Goal: Task Accomplishment & Management: Manage account settings

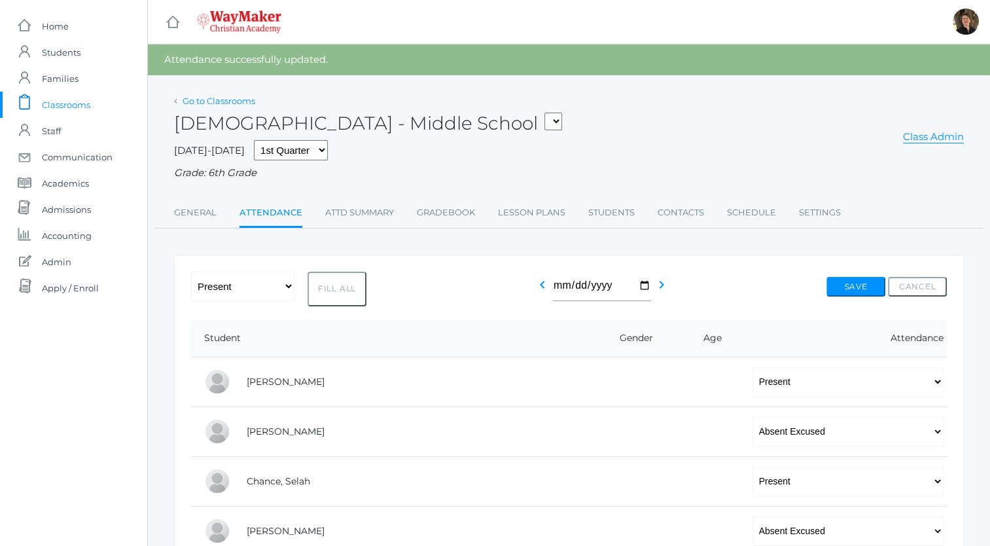
click at [215, 101] on link "Go to Classrooms" at bounding box center [219, 101] width 73 height 10
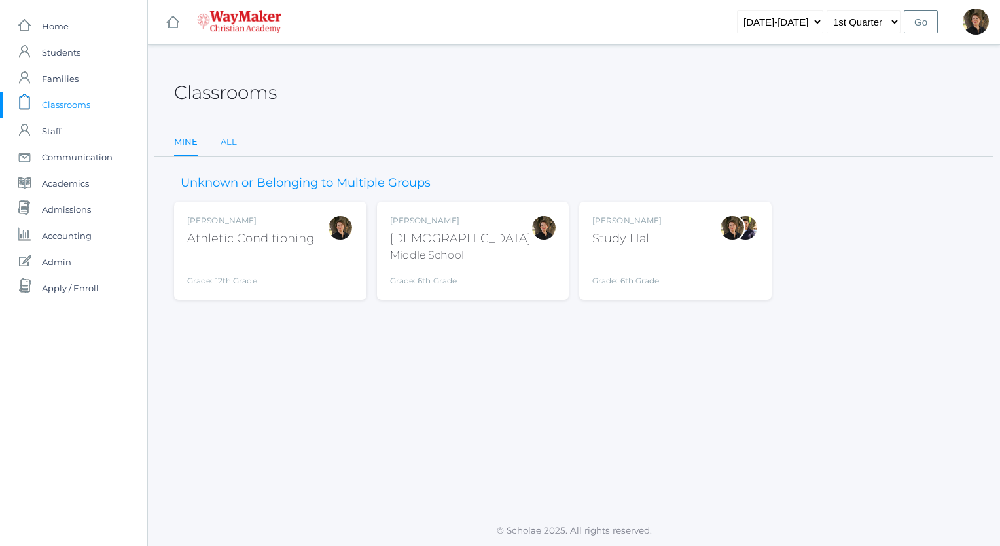
click at [224, 145] on link "All" at bounding box center [228, 142] width 16 height 26
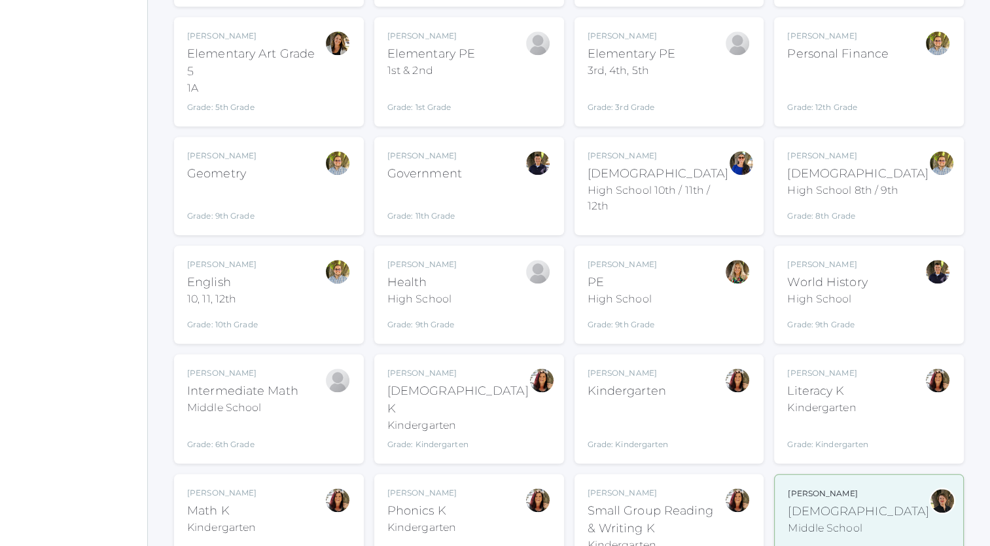
scroll to position [1337, 0]
click at [401, 291] on div "High School" at bounding box center [421, 299] width 69 height 16
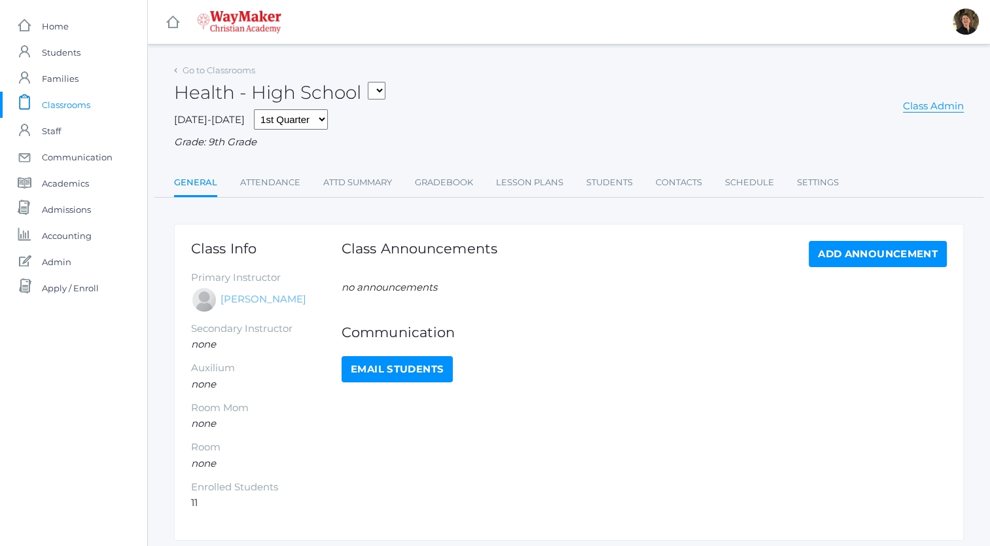
click at [265, 300] on link "[PERSON_NAME]" at bounding box center [263, 299] width 86 height 15
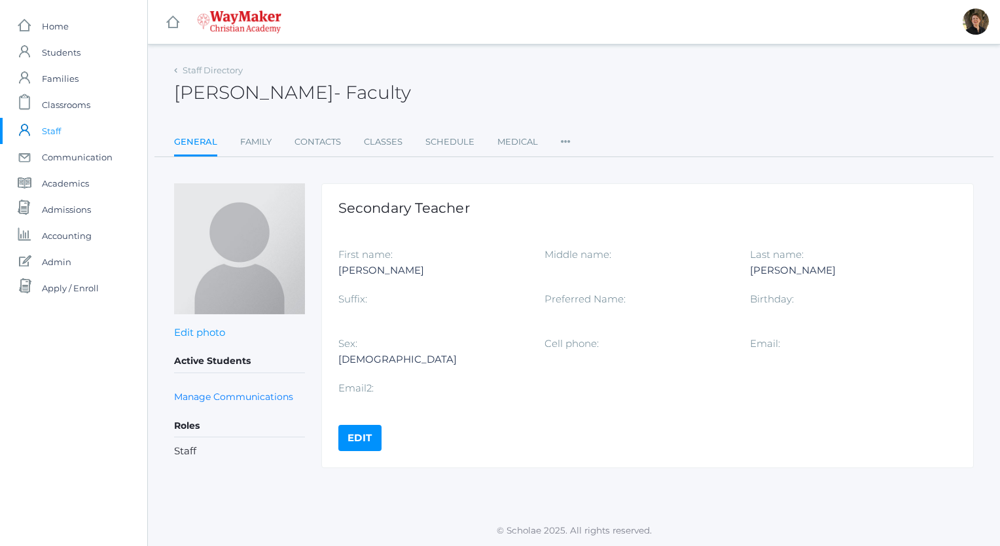
click at [366, 432] on link "Edit" at bounding box center [359, 438] width 43 height 26
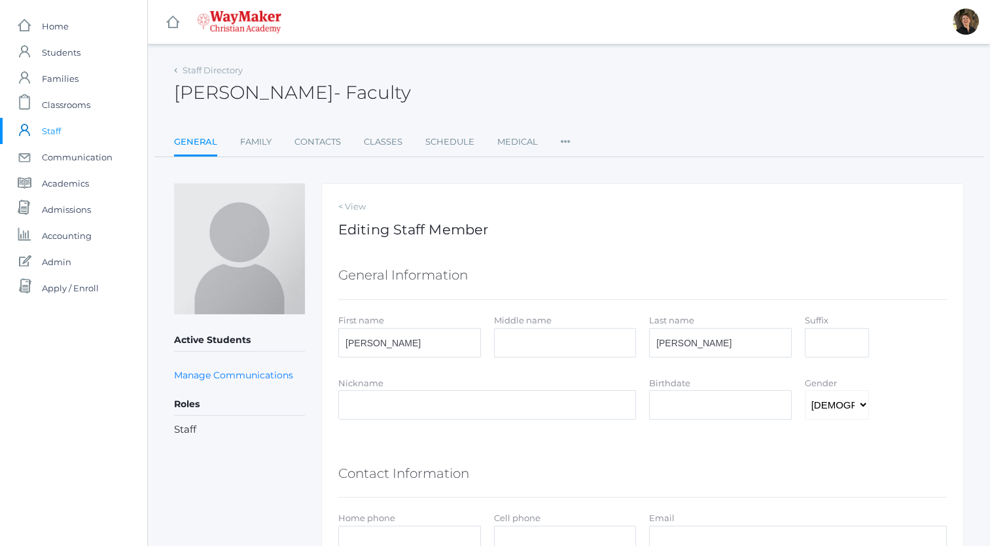
click at [563, 141] on icon at bounding box center [566, 138] width 10 height 18
click at [597, 192] on link "User Access" at bounding box center [604, 195] width 61 height 26
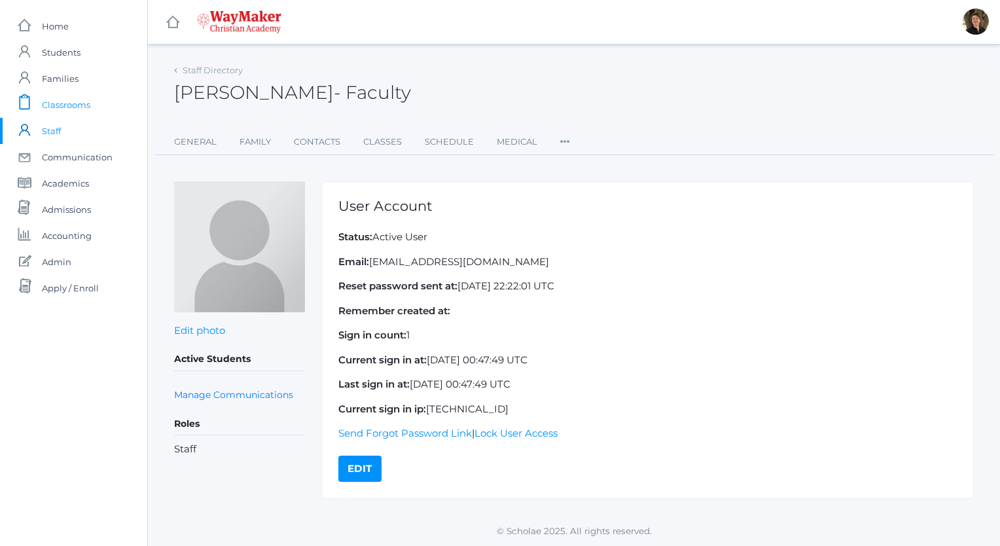
click at [85, 104] on span "Classrooms" at bounding box center [66, 105] width 48 height 26
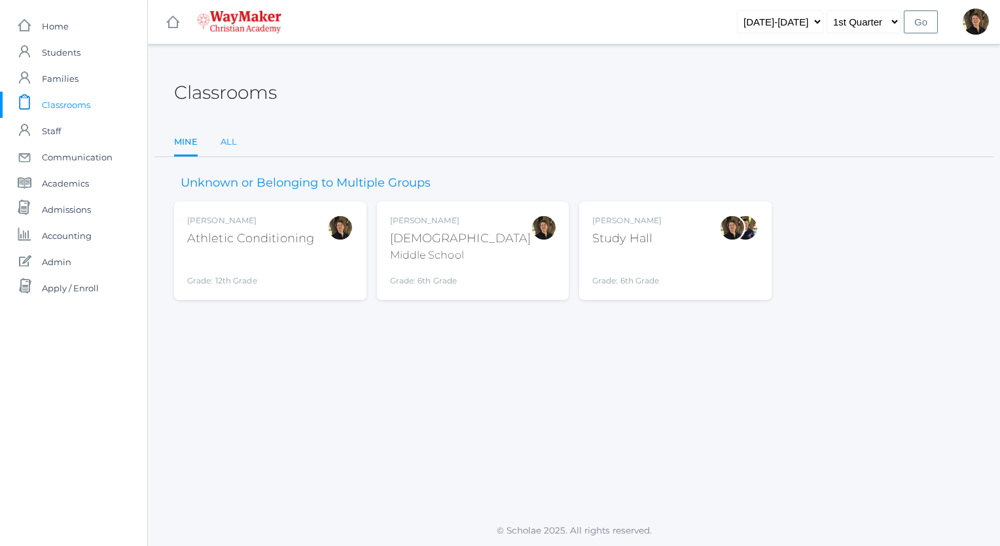
click at [230, 142] on link "All" at bounding box center [228, 142] width 16 height 26
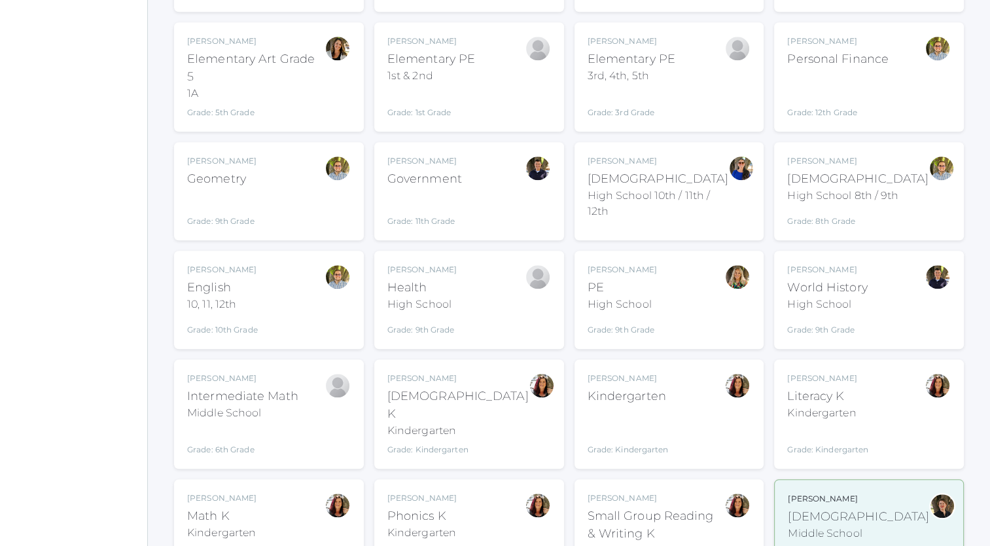
scroll to position [1334, 0]
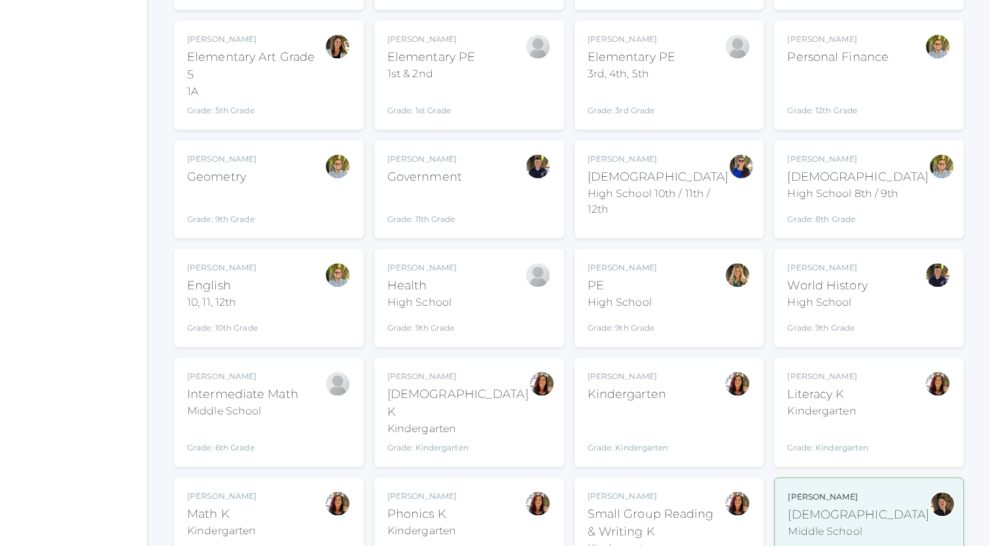
click at [416, 294] on div "High School" at bounding box center [421, 302] width 69 height 16
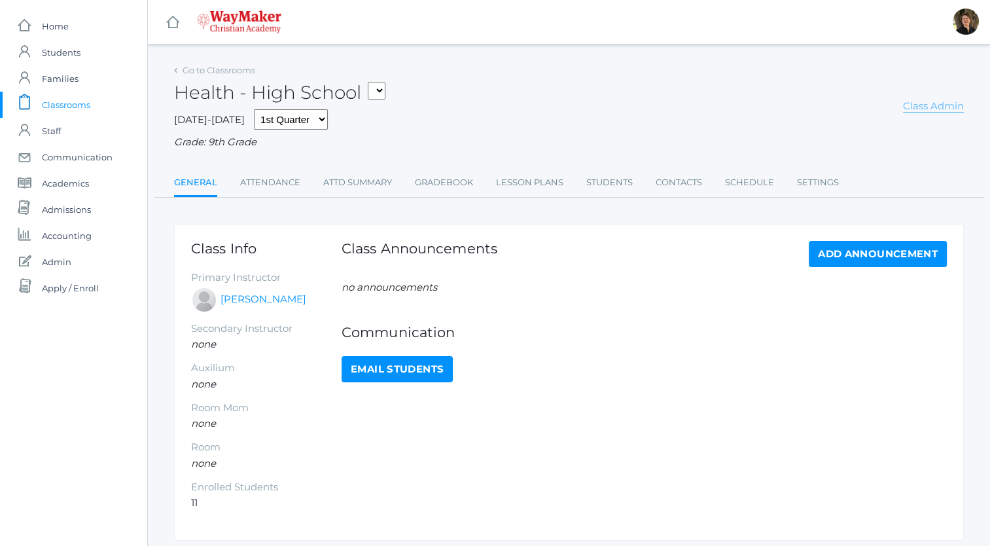
click at [928, 109] on link "Class Admin" at bounding box center [933, 105] width 61 height 13
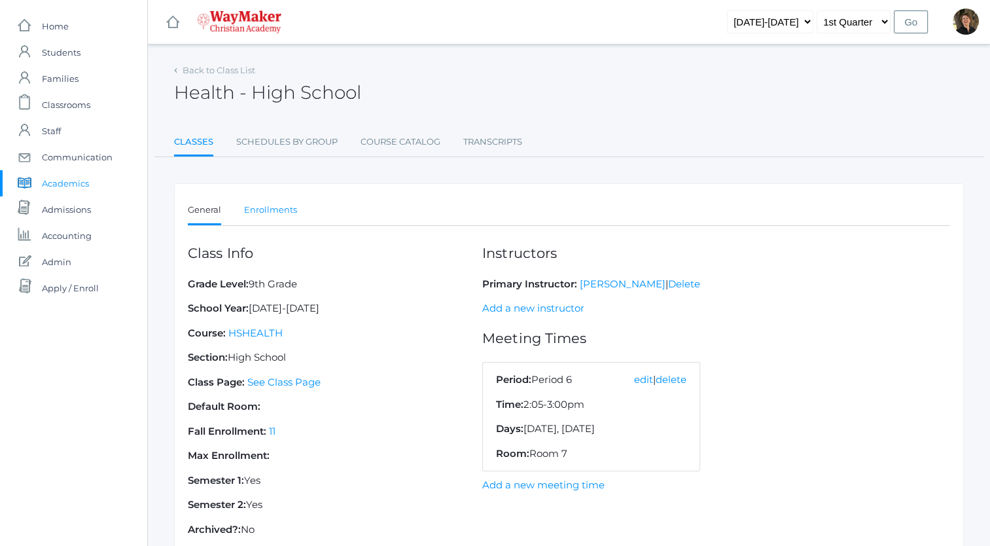
click at [270, 209] on link "Enrollments" at bounding box center [270, 210] width 53 height 26
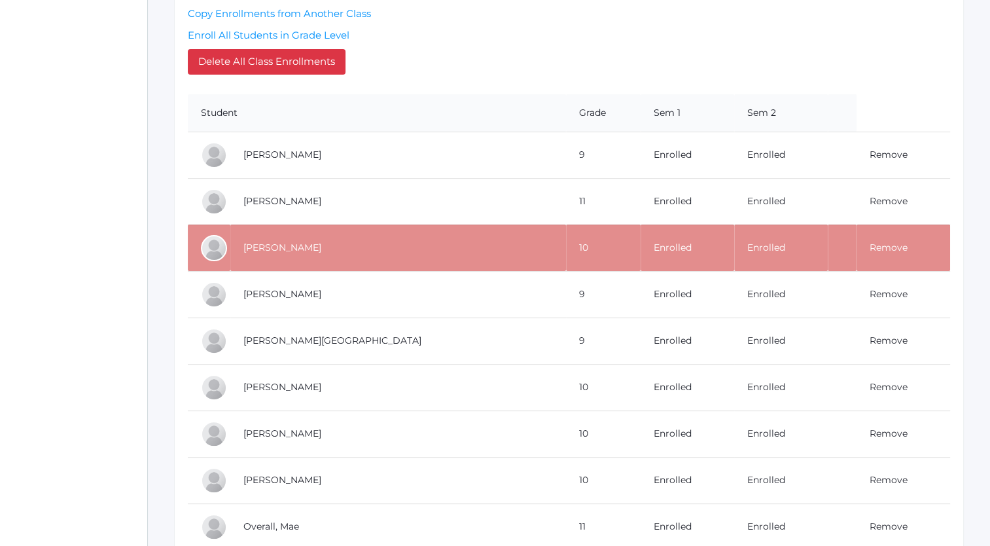
scroll to position [328, 0]
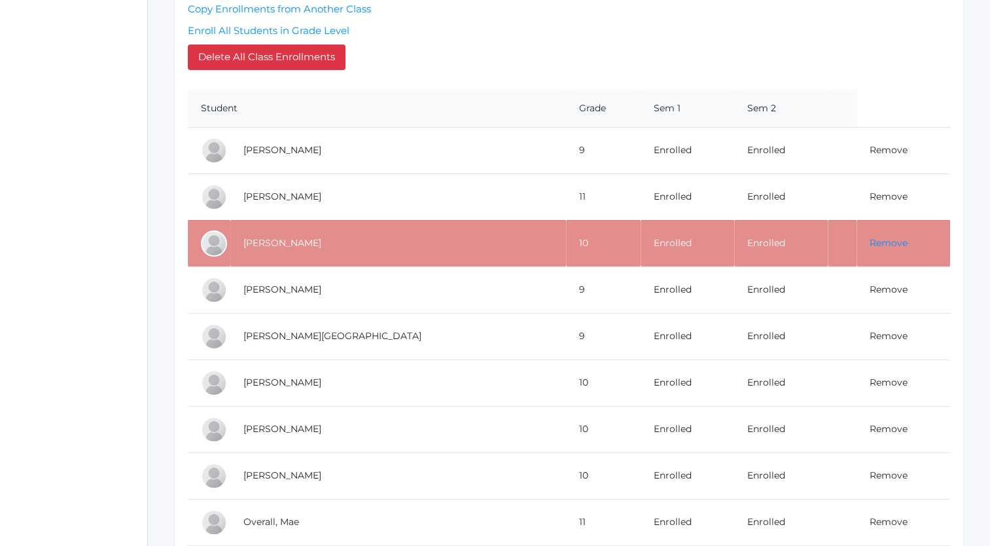
click at [869, 240] on link "Remove" at bounding box center [888, 243] width 38 height 12
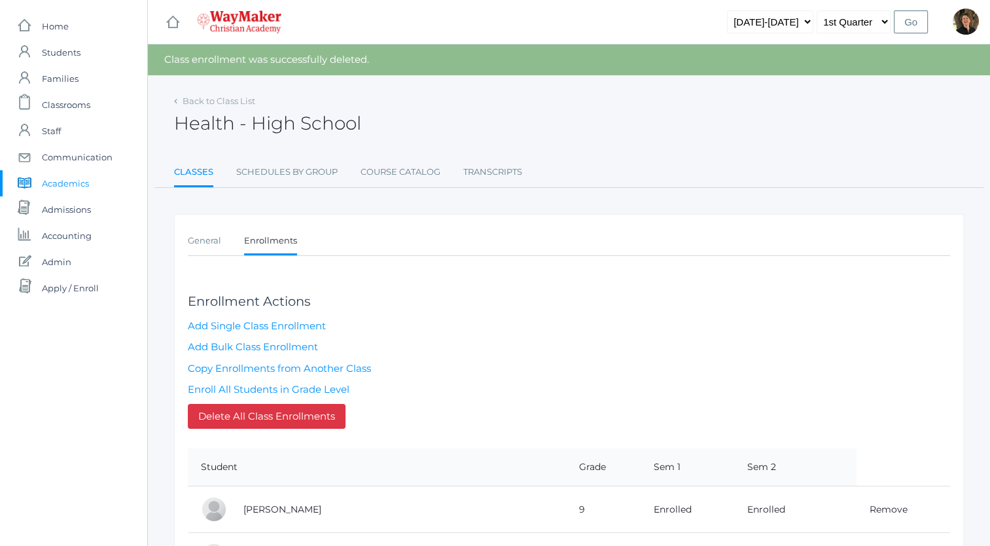
click at [425, 415] on div "Enrollment Actions Add Single Class Enrollment Add Bulk Class Enrollment Copy E…" at bounding box center [569, 355] width 762 height 160
